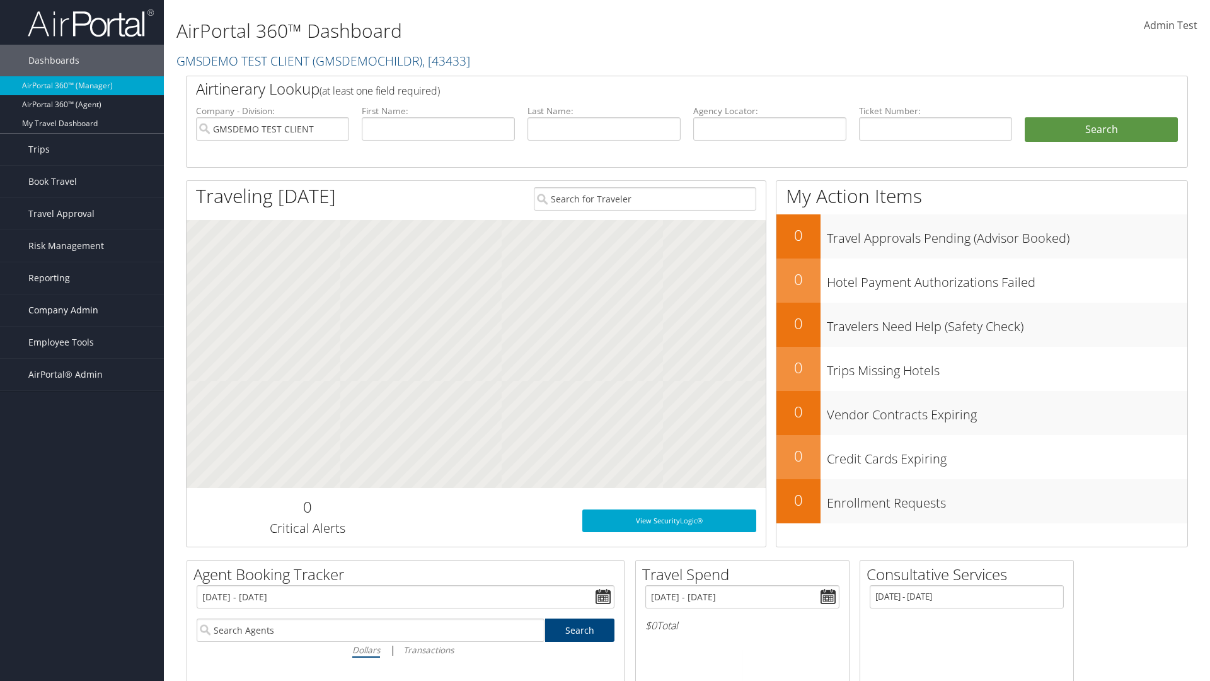
click at [82, 310] on span "Company Admin" at bounding box center [63, 310] width 70 height 32
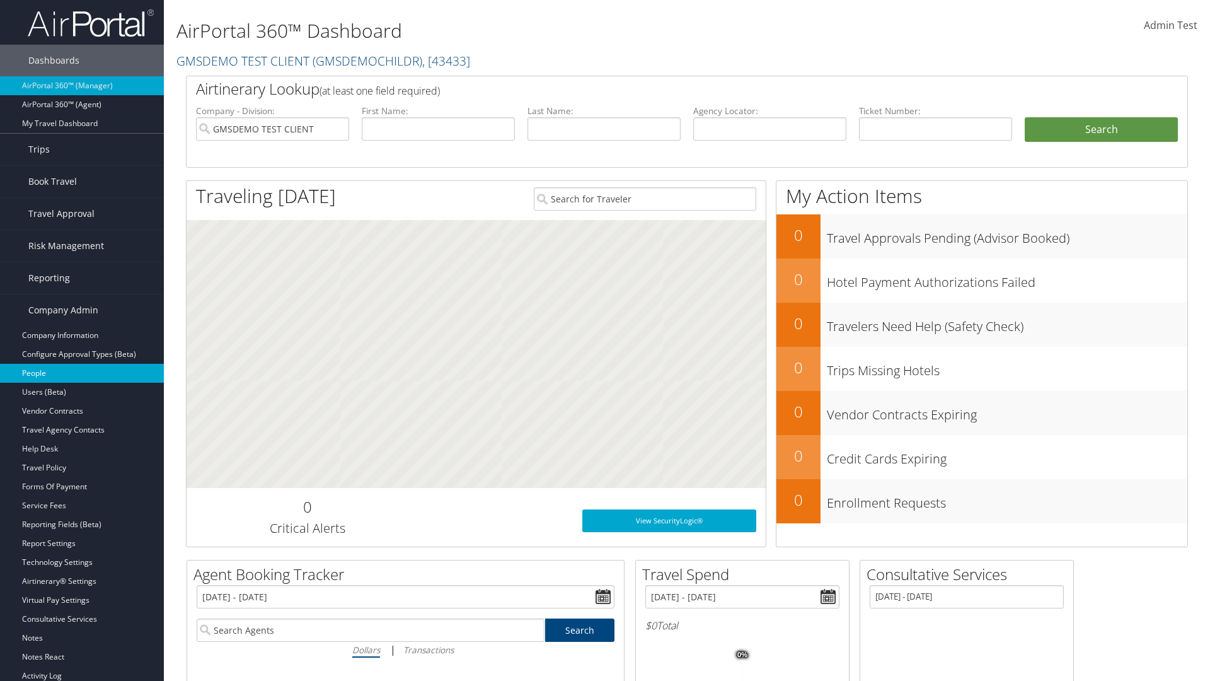
click at [82, 373] on link "People" at bounding box center [82, 373] width 164 height 19
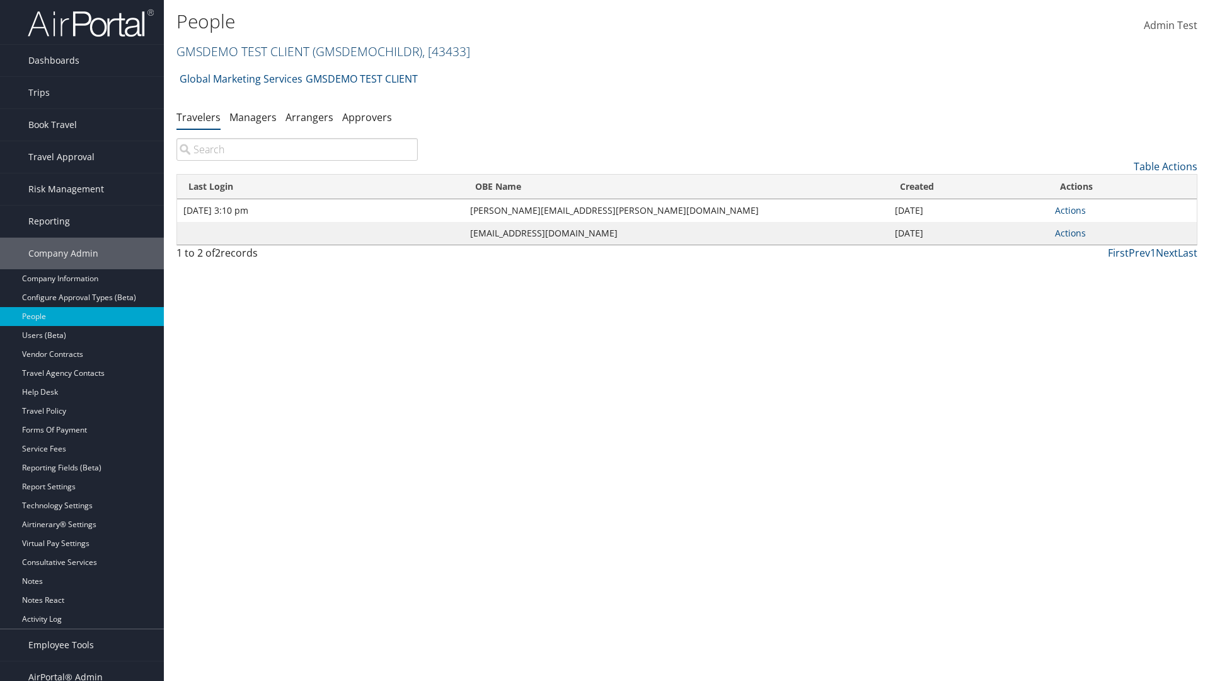
click at [242, 51] on link "GMSDEMO TEST CLIENT ( GMSDEMOCHILDR ) , [ 43433 ]" at bounding box center [323, 51] width 294 height 17
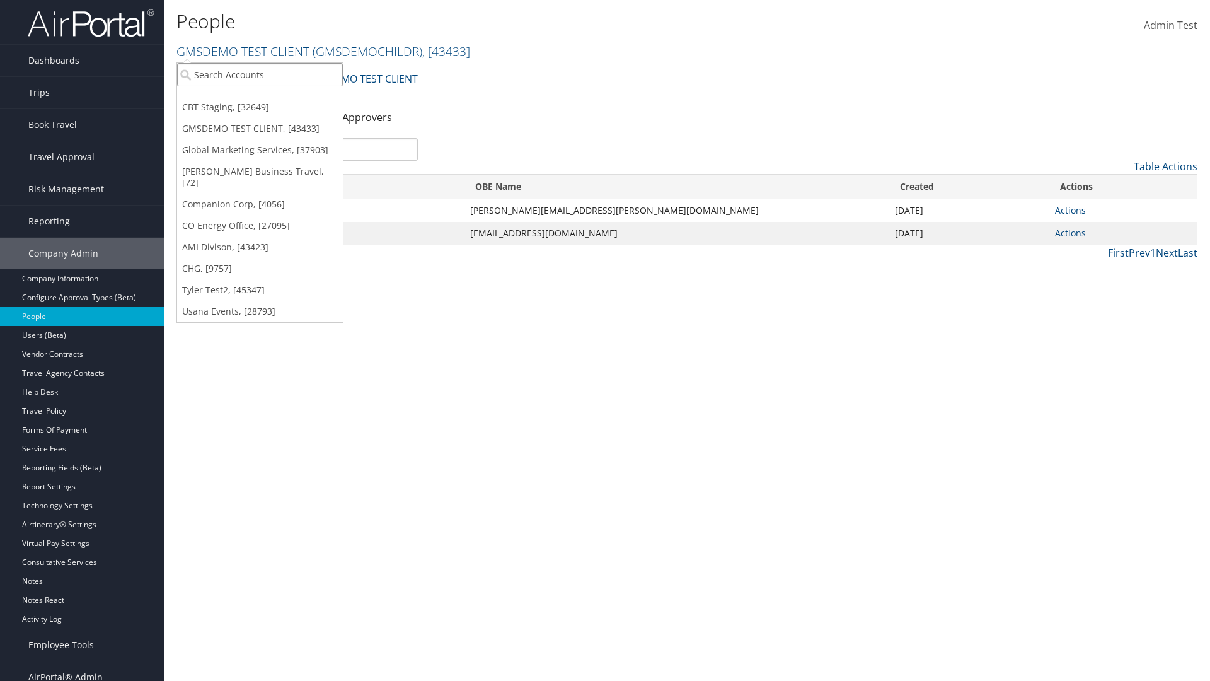
click at [260, 74] on input "search" at bounding box center [260, 74] width 166 height 23
type input "CBTSTG"
click at [260, 98] on div "CBT Staging (CBTSTG), [32649]" at bounding box center [260, 97] width 180 height 11
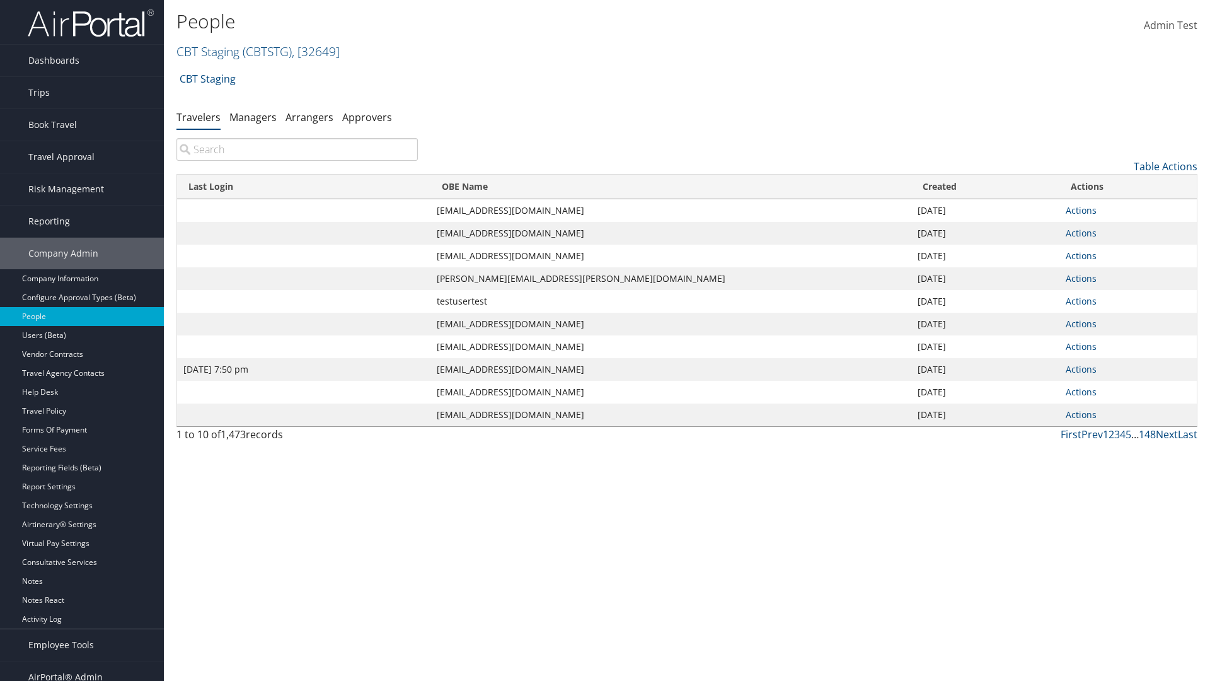
click at [297, 149] on input "search" at bounding box center [296, 149] width 241 height 23
type input "[DATE] 7:50 pm"
